Goal: Check status: Check status

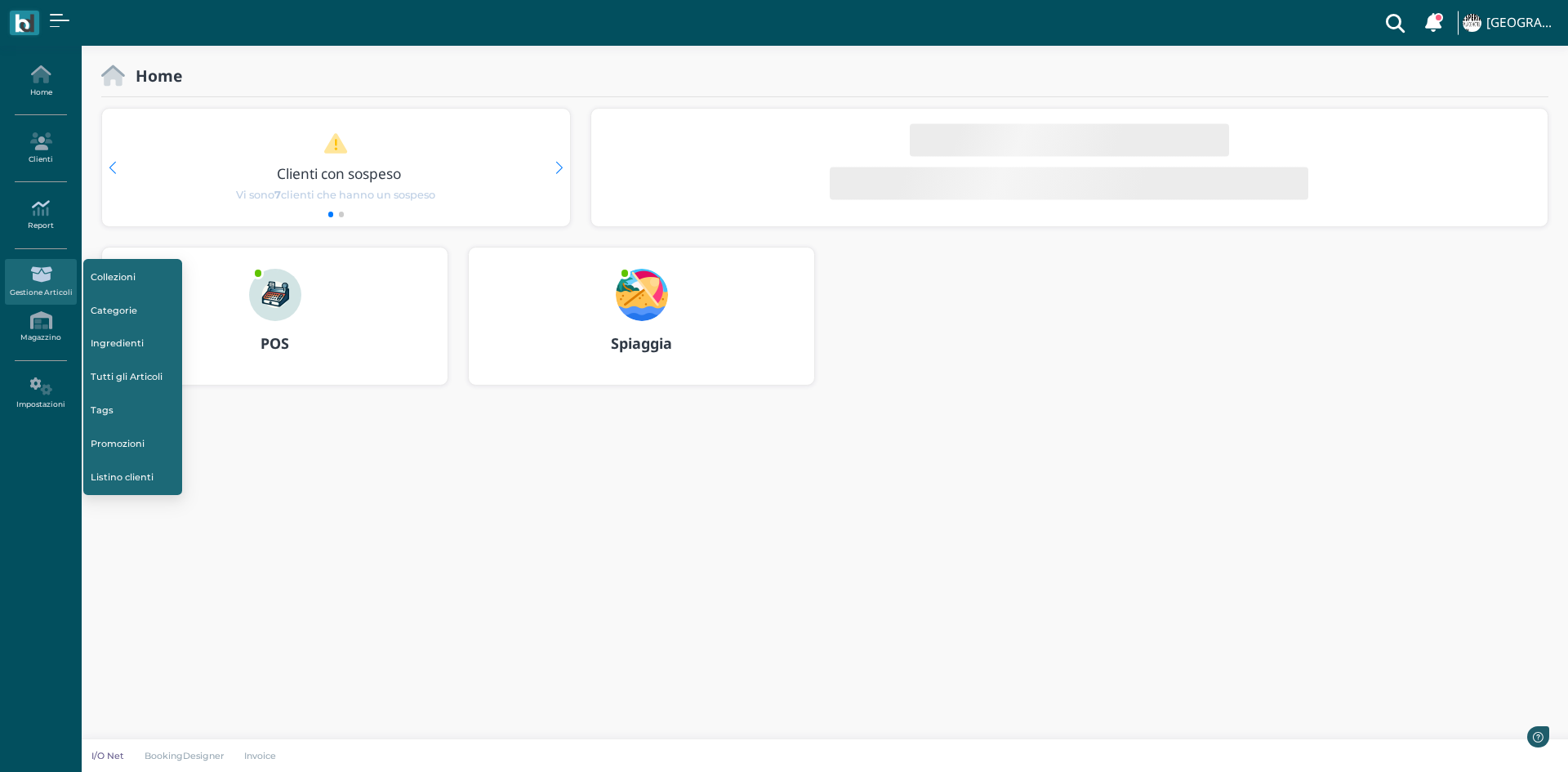
click at [23, 228] on link "Report" at bounding box center [40, 215] width 71 height 45
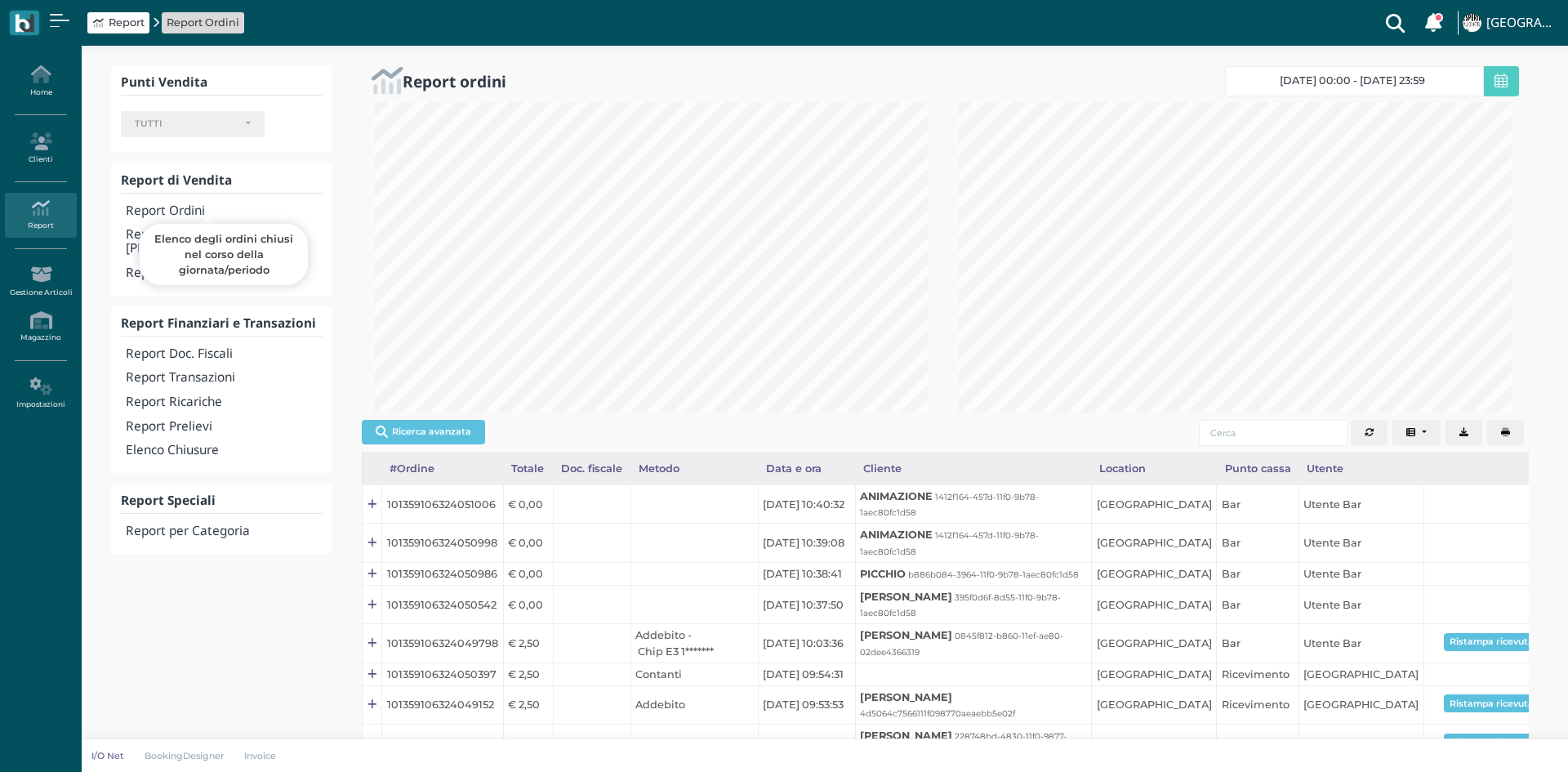
select select
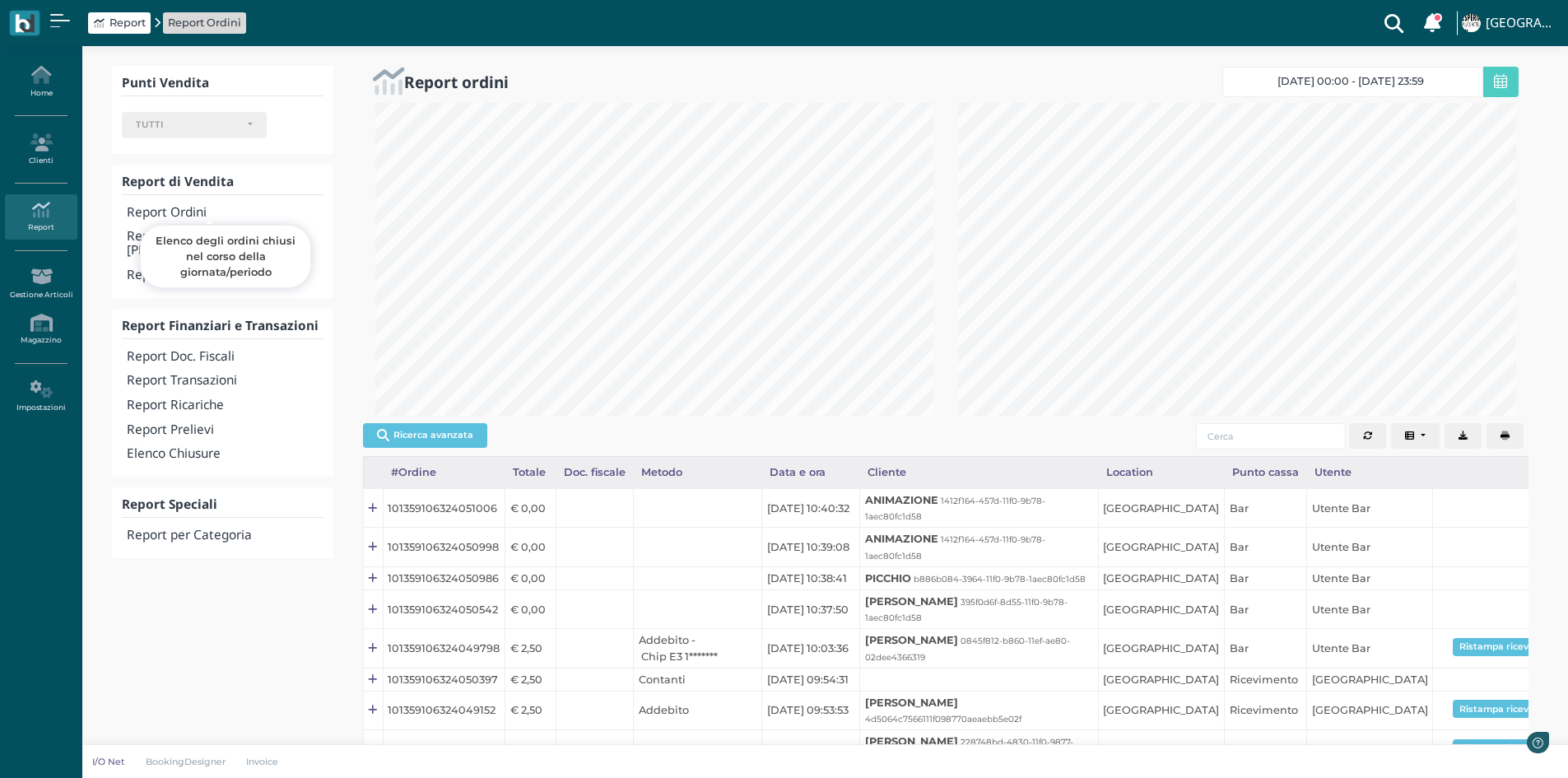
scroll to position [313, 582]
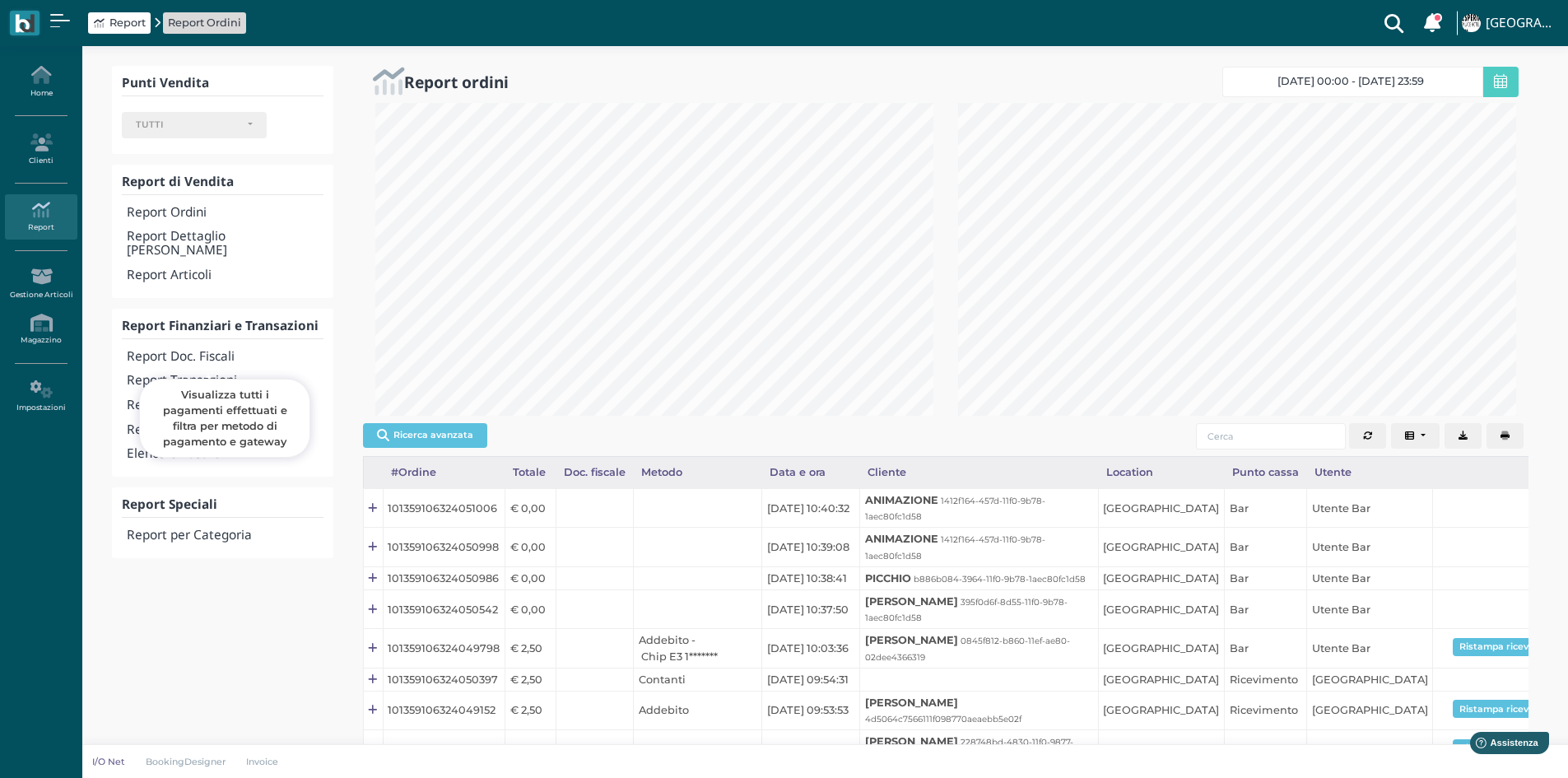
click at [193, 374] on h4 "Report Transazioni" at bounding box center [224, 380] width 195 height 14
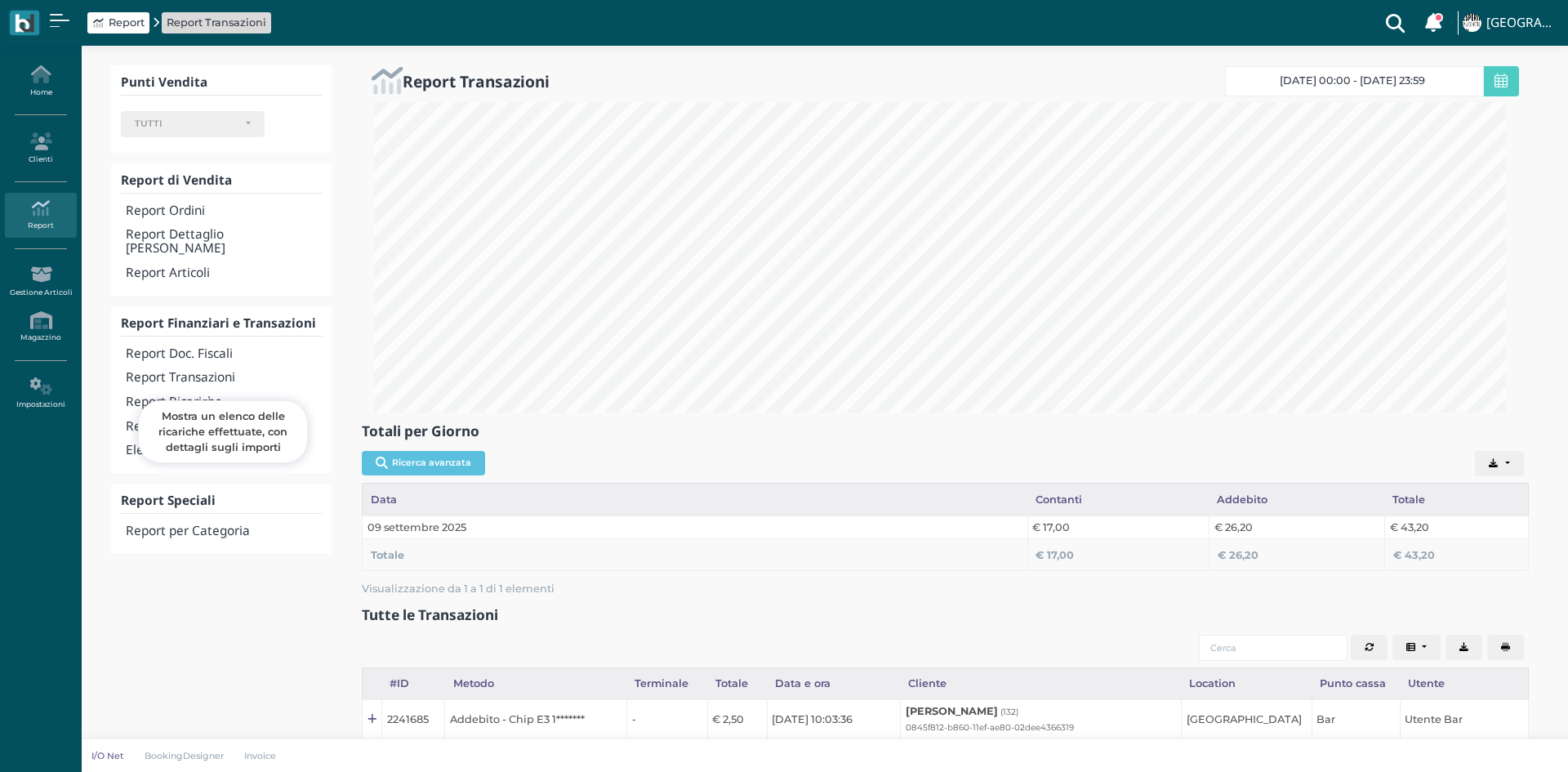
select select
